Goal: Transaction & Acquisition: Book appointment/travel/reservation

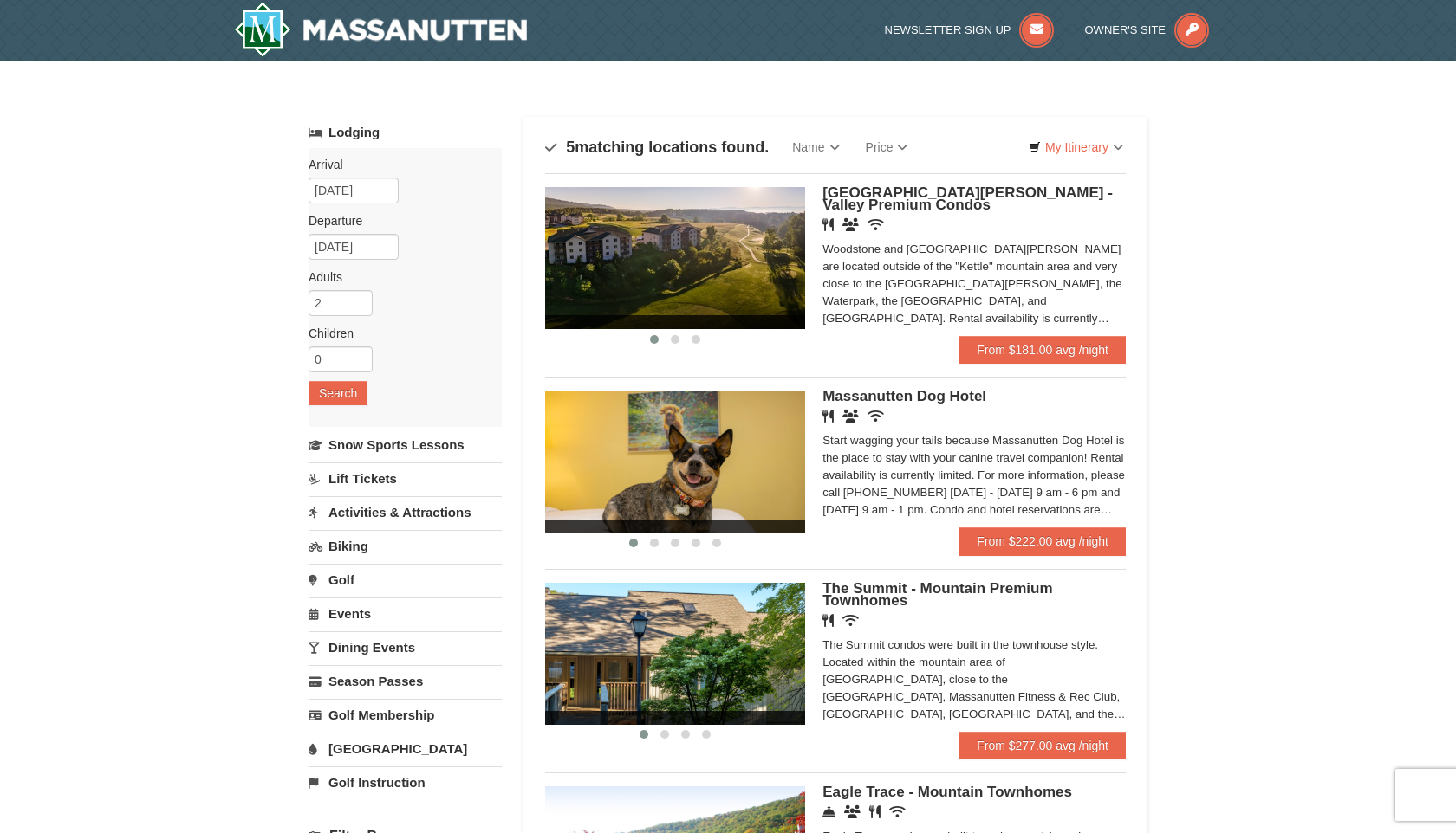
click at [424, 506] on link "Activities & Attractions" at bounding box center [405, 512] width 193 height 32
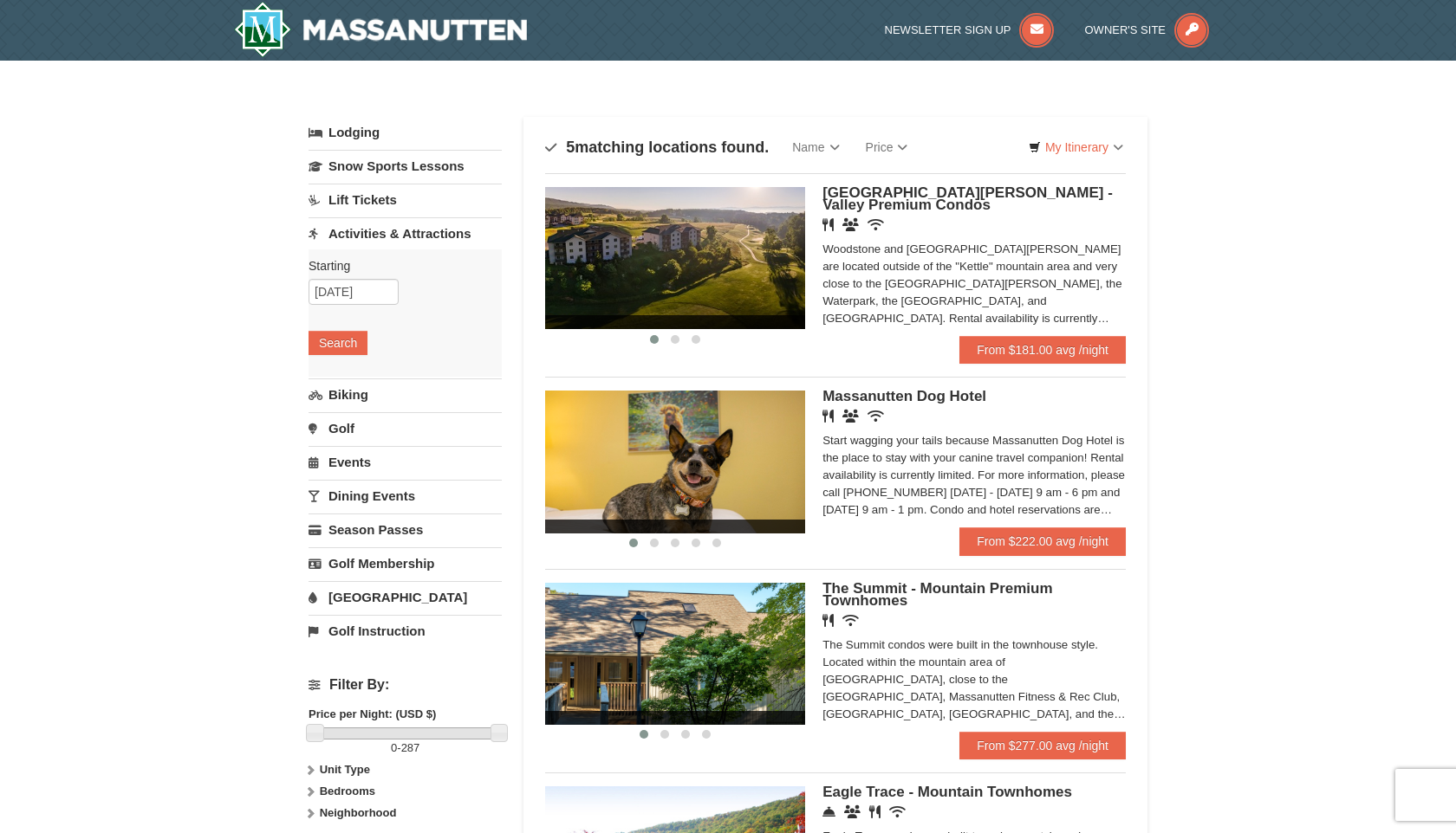
click at [390, 130] on link "Lodging" at bounding box center [405, 133] width 193 height 31
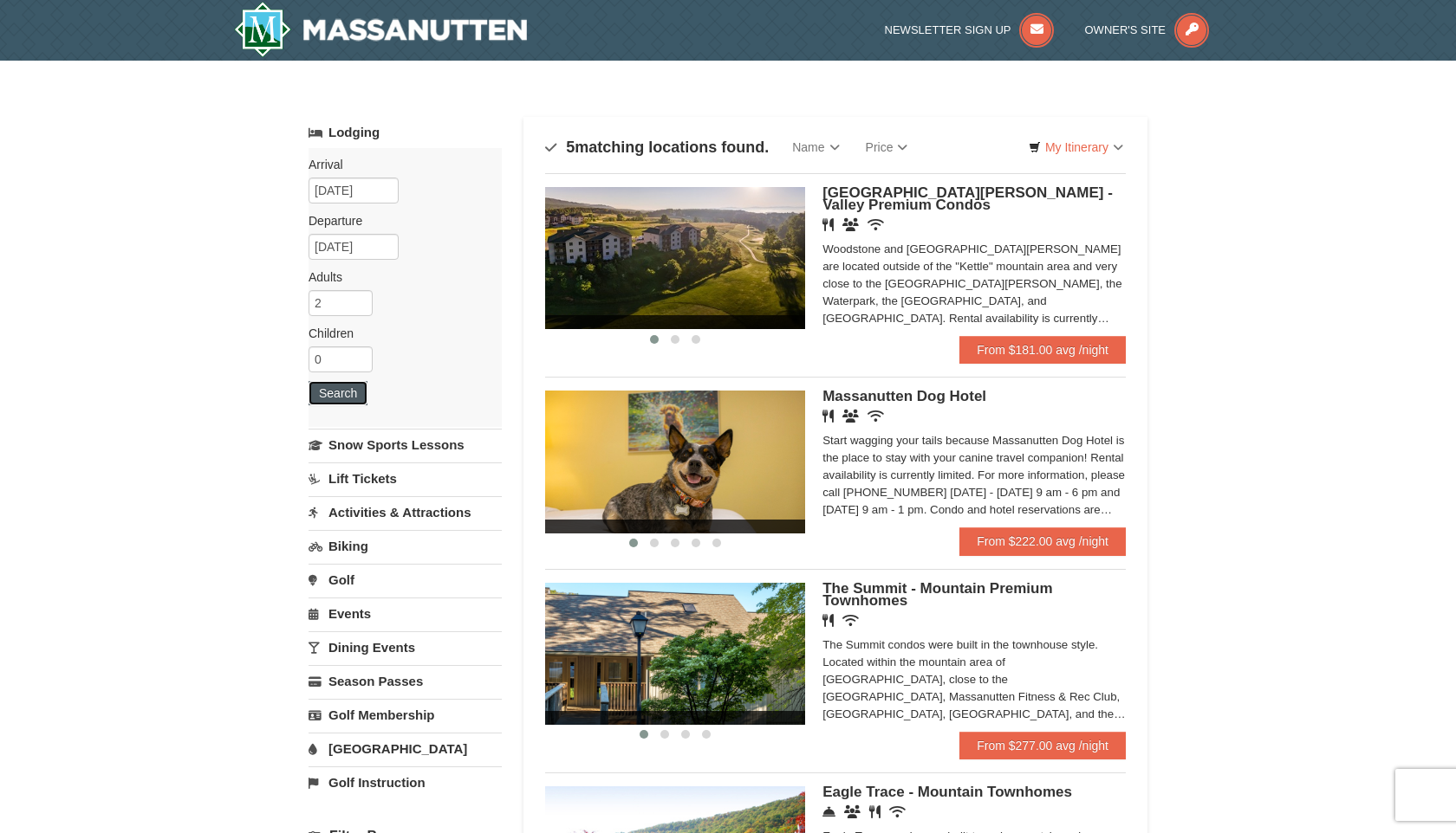
click at [357, 394] on button "Search" at bounding box center [338, 393] width 59 height 25
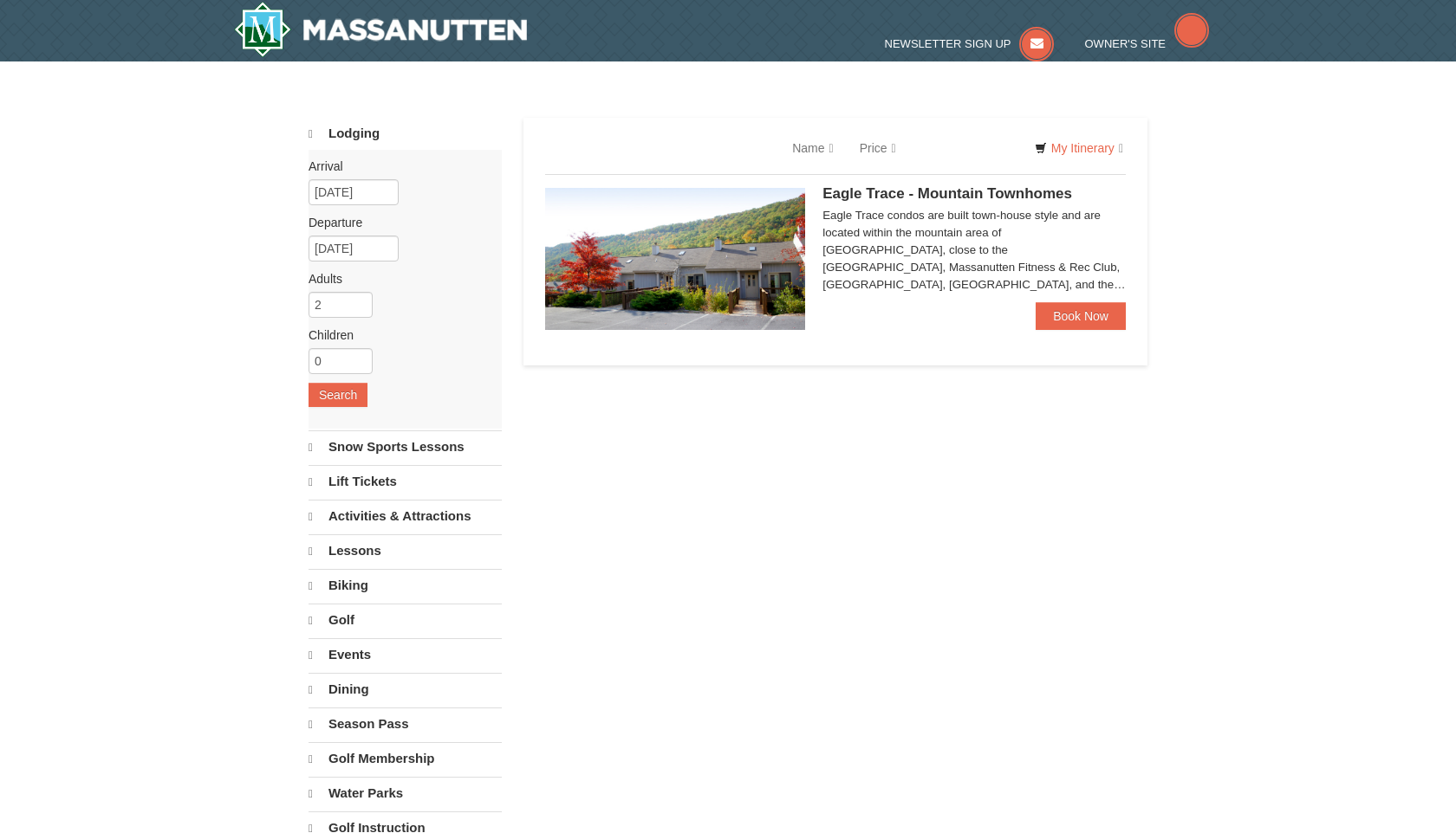
select select "9"
